Goal: Transaction & Acquisition: Purchase product/service

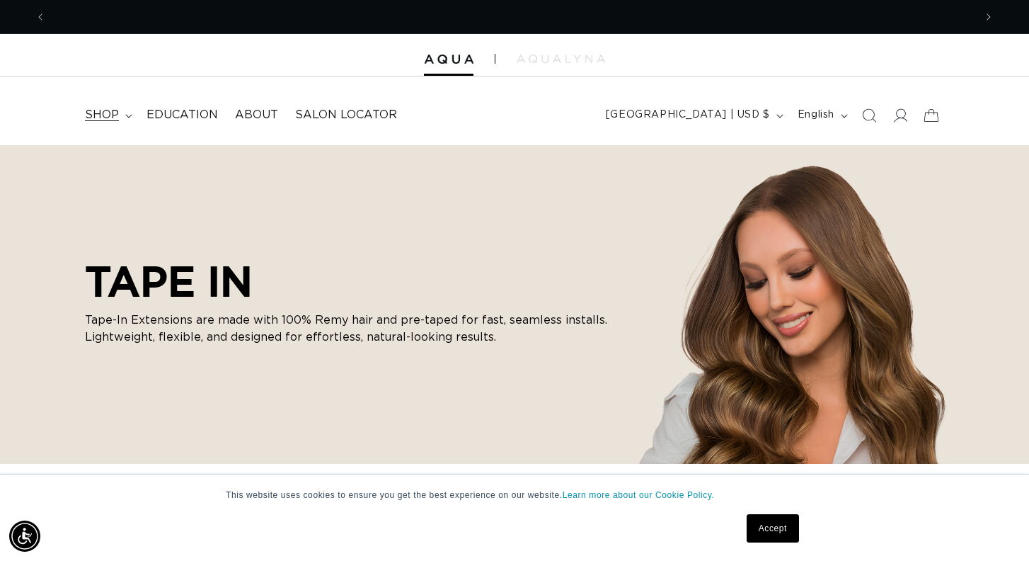
scroll to position [0, 929]
click at [102, 116] on span "shop" at bounding box center [102, 115] width 34 height 15
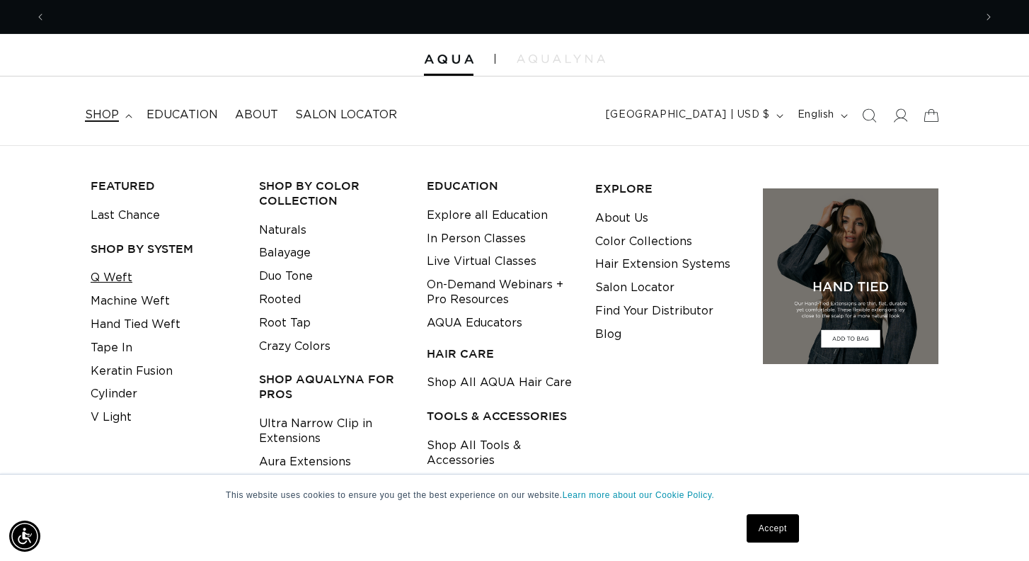
scroll to position [0, 1857]
click at [107, 345] on link "Tape In" at bounding box center [112, 347] width 42 height 23
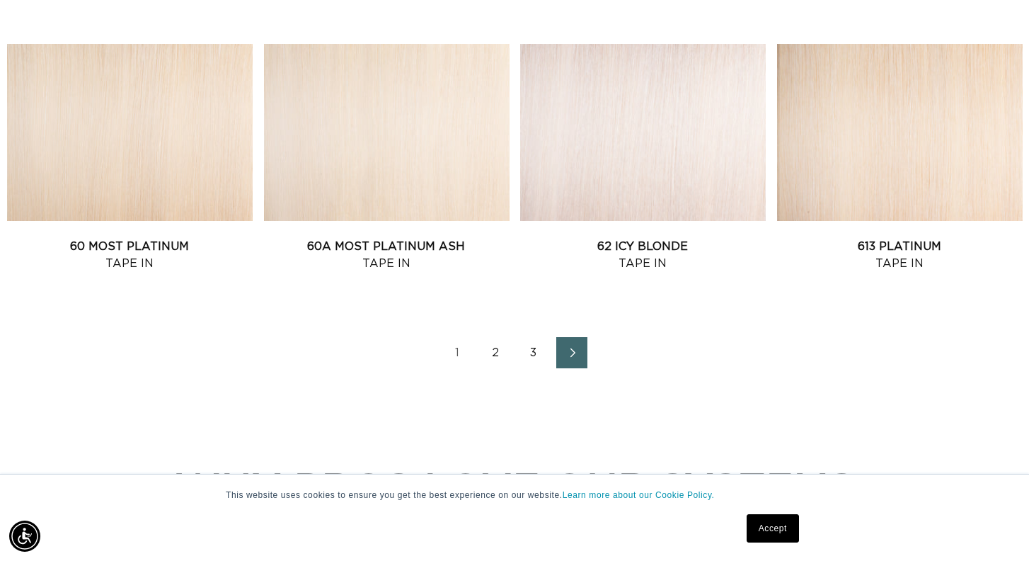
scroll to position [0, 929]
click at [565, 348] on icon "Next page" at bounding box center [572, 353] width 18 height 10
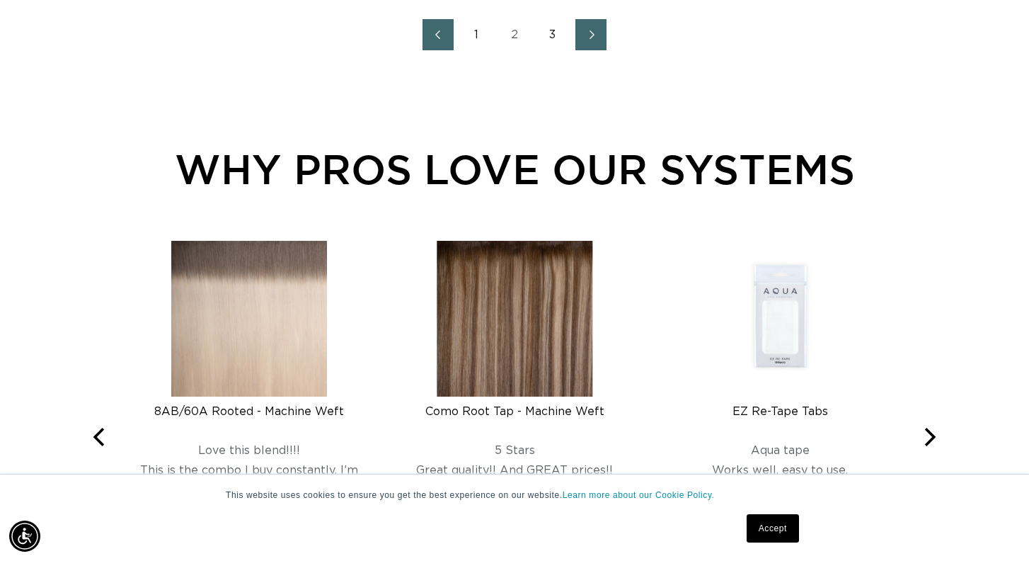
scroll to position [1937, 0]
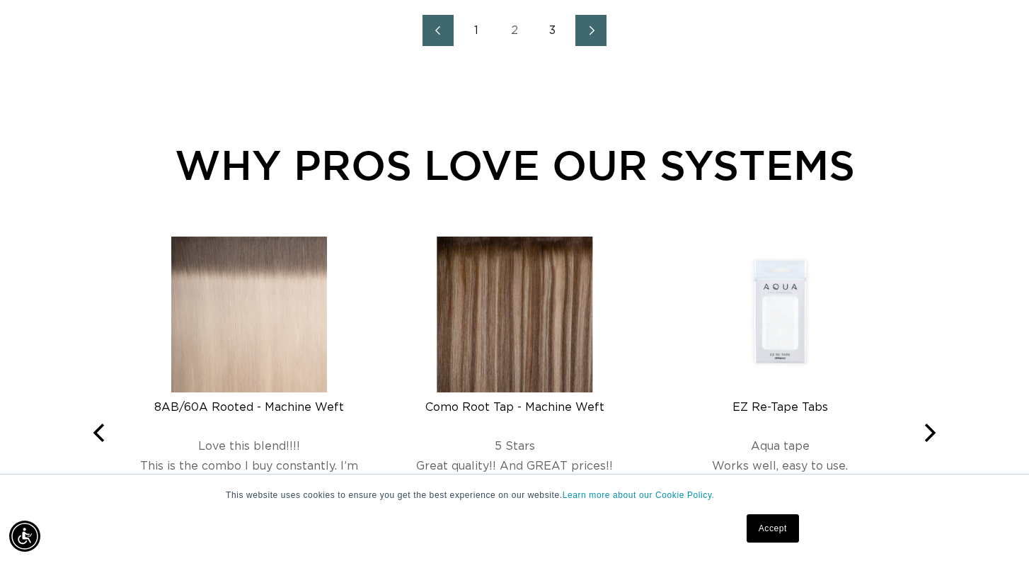
click at [588, 27] on icon "Next page" at bounding box center [592, 30] width 18 height 10
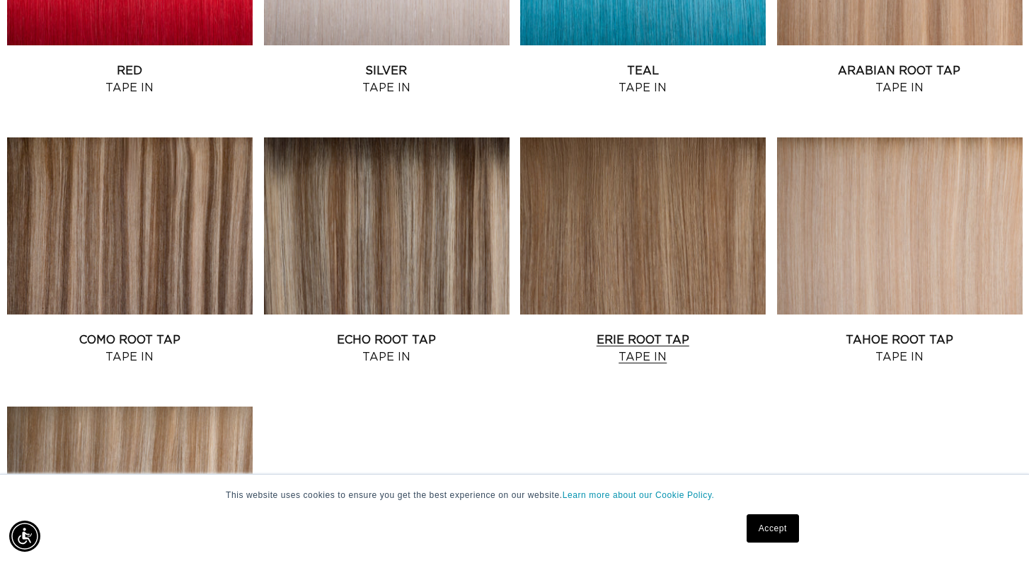
scroll to position [0, 1857]
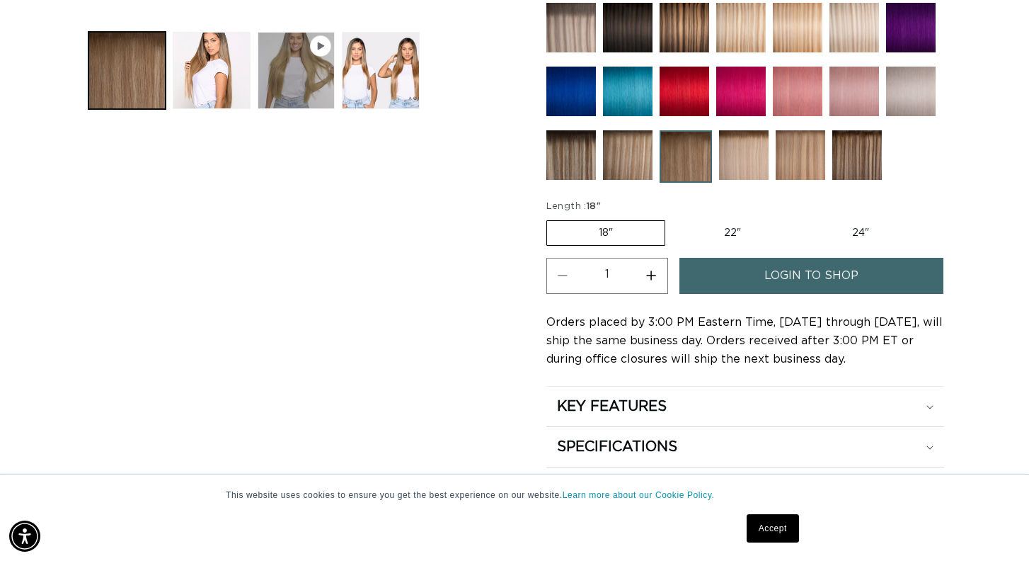
click at [743, 265] on link "login to shop" at bounding box center [812, 276] width 264 height 36
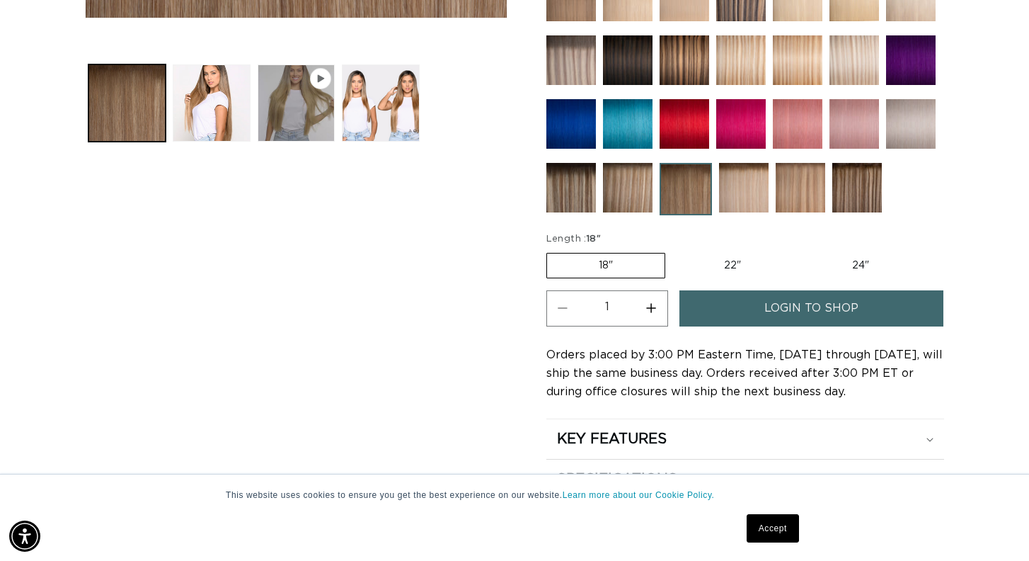
scroll to position [0, 929]
click at [571, 186] on img at bounding box center [571, 188] width 50 height 50
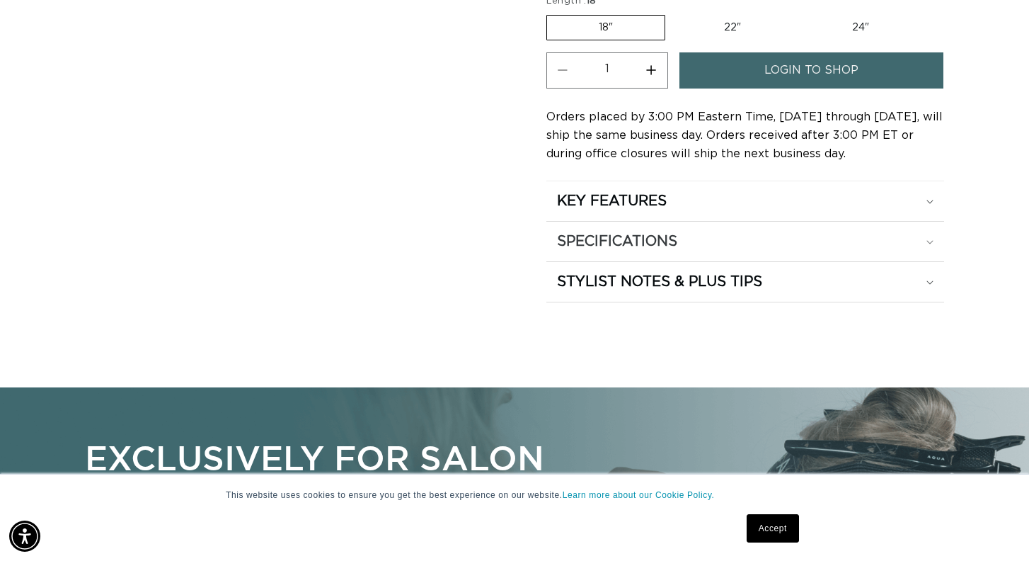
scroll to position [0, 929]
click at [724, 76] on link "login to shop" at bounding box center [812, 70] width 264 height 36
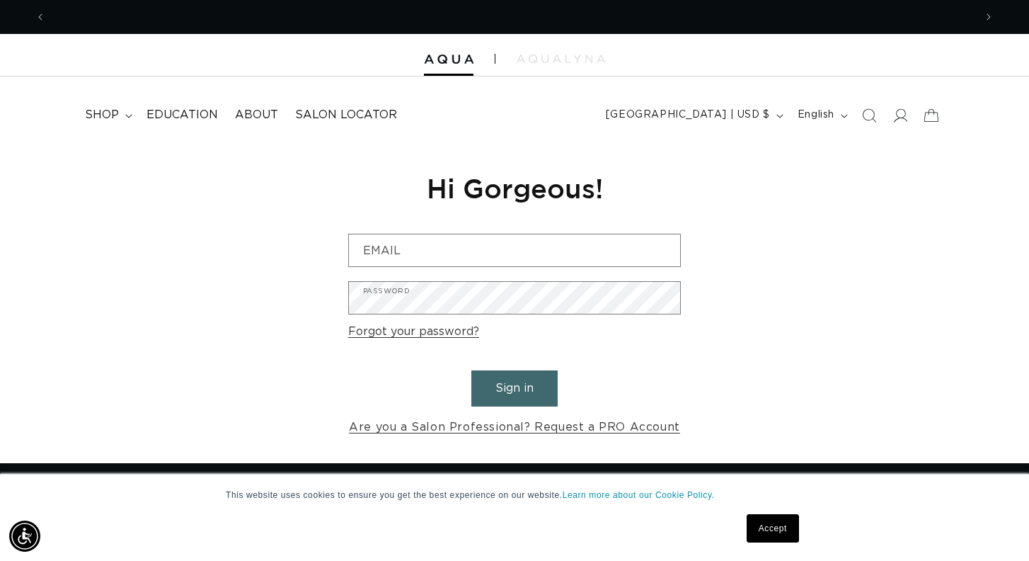
scroll to position [0, 1857]
